Goal: Task Accomplishment & Management: Manage account settings

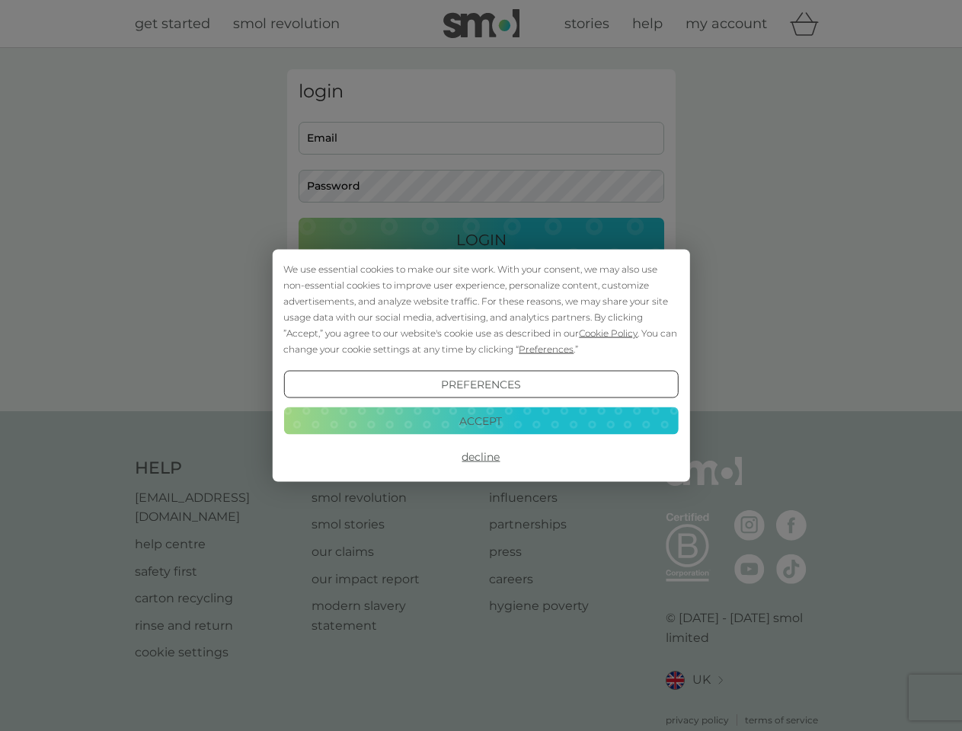
click at [608, 333] on span "Cookie Policy" at bounding box center [608, 332] width 59 height 11
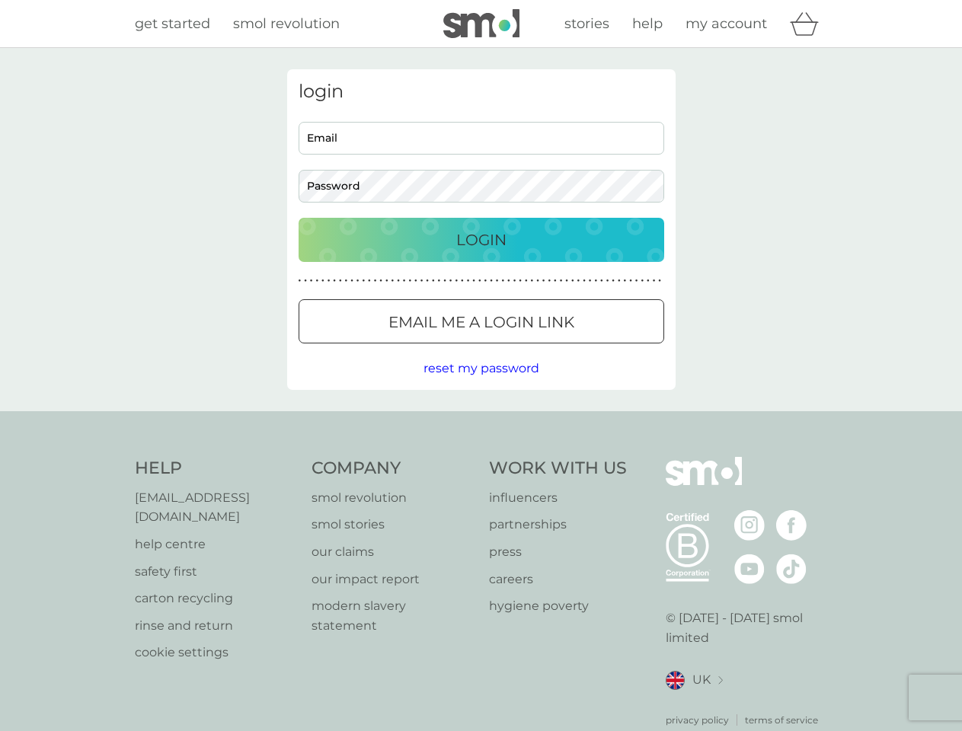
click at [544, 349] on div "login Email Password Login ● ● ● ● ● ● ● ● ● ● ● ● ● ● ● ● ● ● ● ● ● ● ● ● ● ● …" at bounding box center [481, 229] width 388 height 321
click at [481, 385] on div "login Email Password Login ● ● ● ● ● ● ● ● ● ● ● ● ● ● ● ● ● ● ● ● ● ● ● ● ● ● …" at bounding box center [481, 229] width 388 height 321
click at [481, 457] on div "Help [EMAIL_ADDRESS][DOMAIN_NAME] help centre safety first carton recycling rin…" at bounding box center [481, 592] width 693 height 270
click at [481, 420] on div "Help [EMAIL_ADDRESS][DOMAIN_NAME] help centre safety first carton recycling rin…" at bounding box center [481, 592] width 962 height 362
